Goal: Navigation & Orientation: Find specific page/section

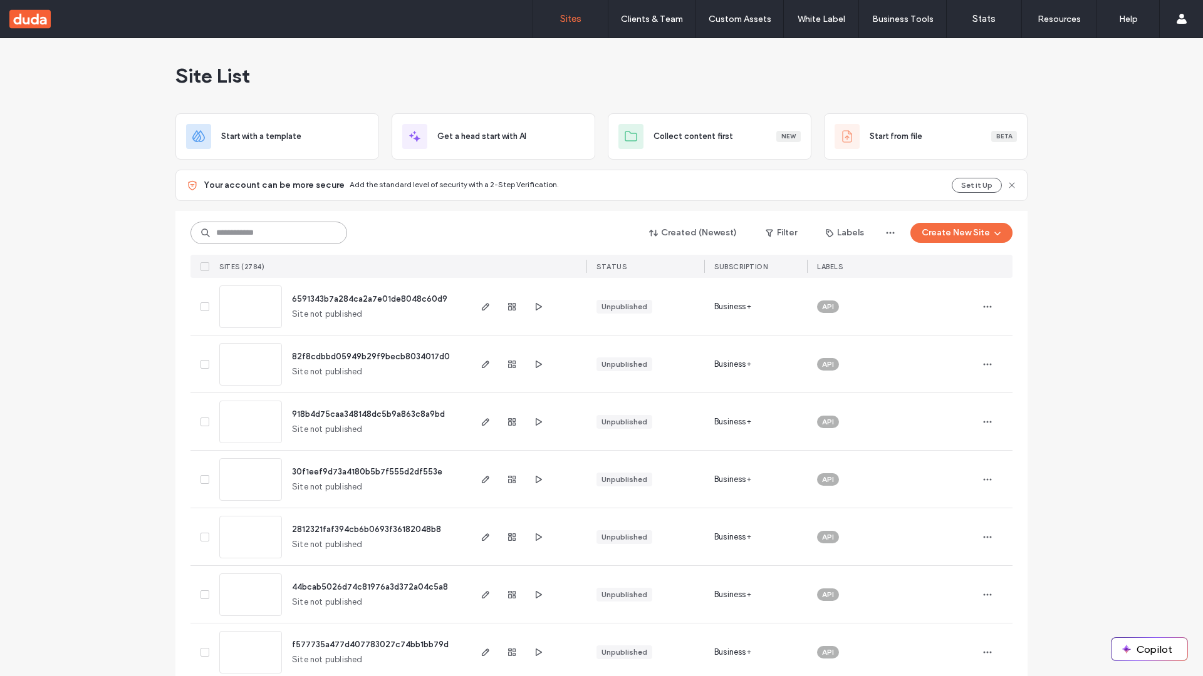
click at [269, 233] on input at bounding box center [268, 233] width 157 height 23
type input "**********"
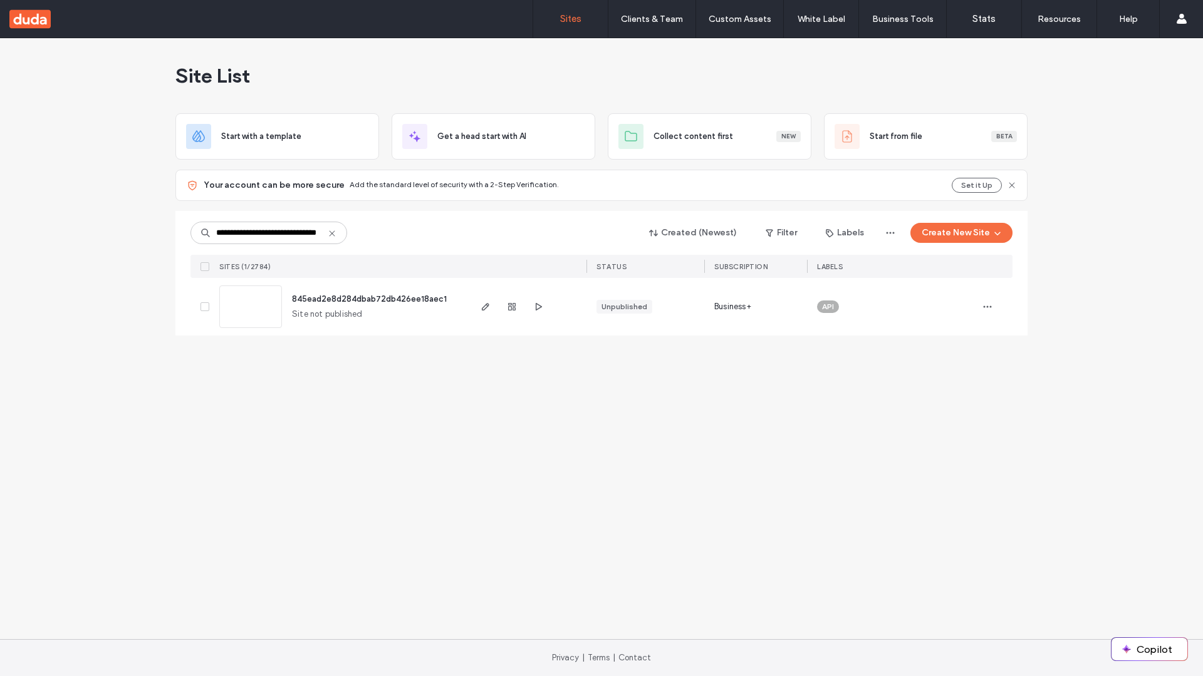
click at [370, 299] on span "845ead2e8d284dbab72db426ee18aec1" at bounding box center [369, 298] width 155 height 9
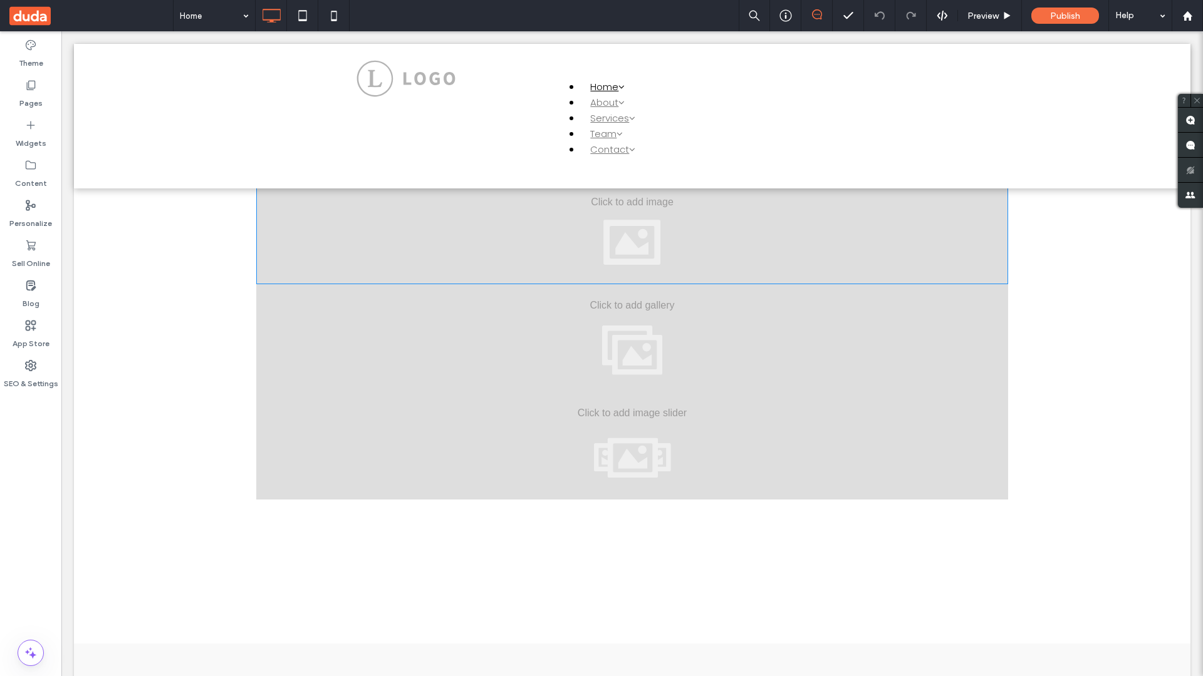
click at [632, 230] on div at bounding box center [632, 231] width 752 height 108
